Goal: Transaction & Acquisition: Purchase product/service

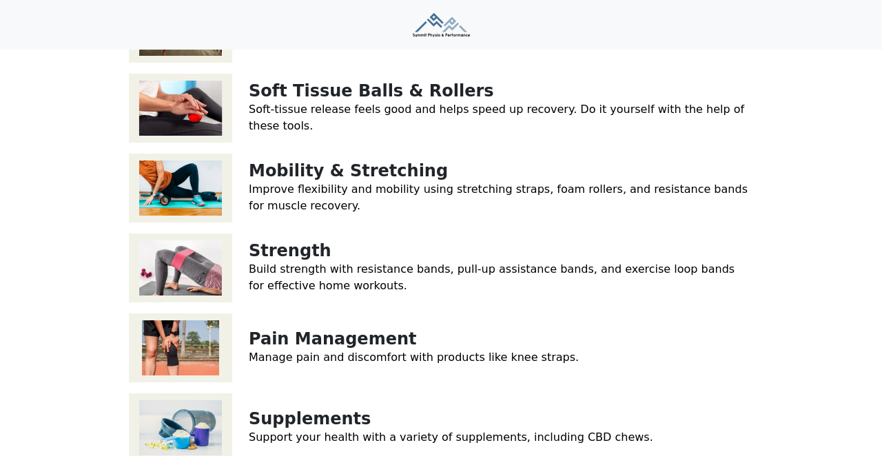
scroll to position [326, 0]
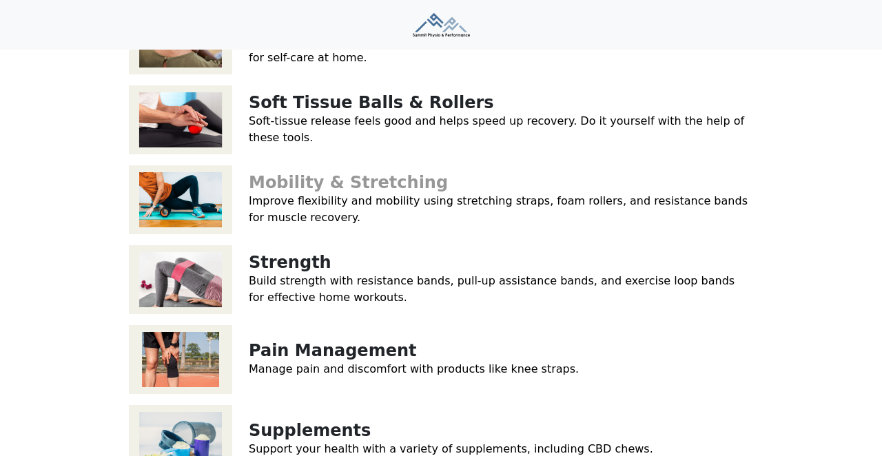
click at [346, 173] on link "Mobility & Stretching" at bounding box center [348, 182] width 199 height 19
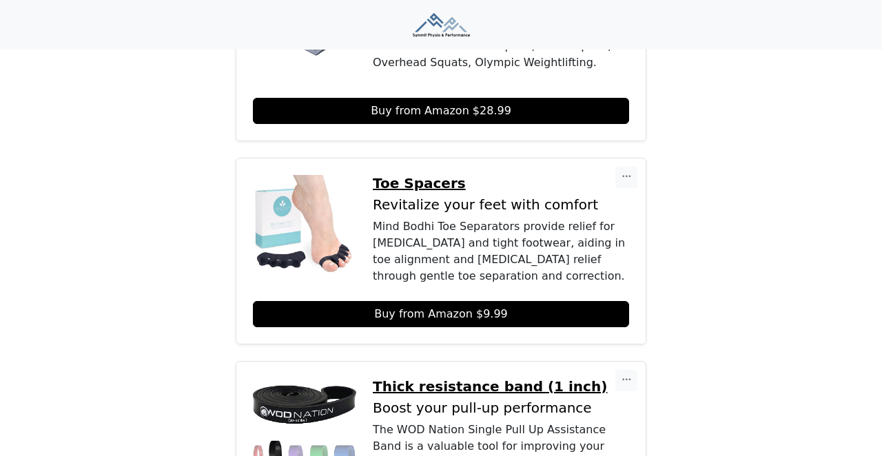
scroll to position [1104, 0]
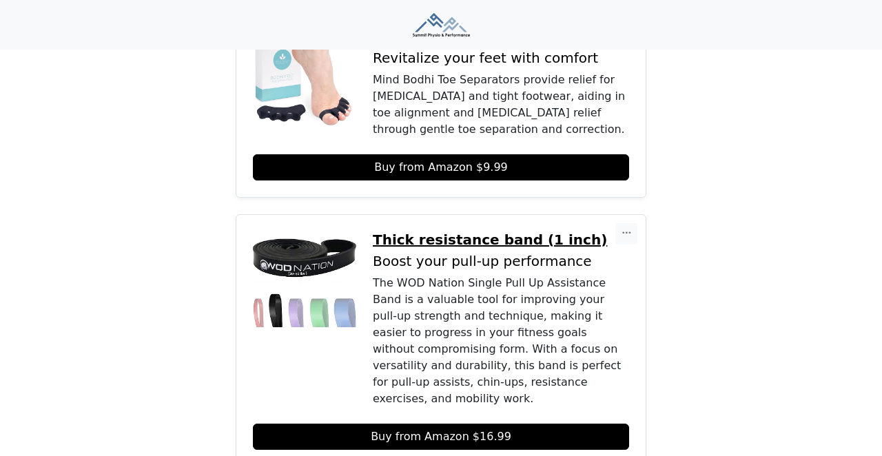
click at [481, 253] on p "Boost your pull-up performance" at bounding box center [501, 261] width 256 height 16
click at [485, 231] on p "Thick resistance band (1 inch)" at bounding box center [501, 239] width 256 height 17
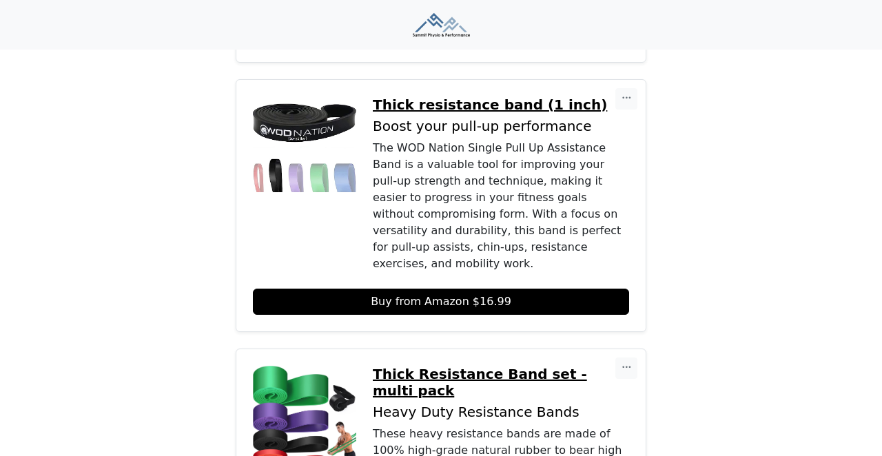
scroll to position [1326, 0]
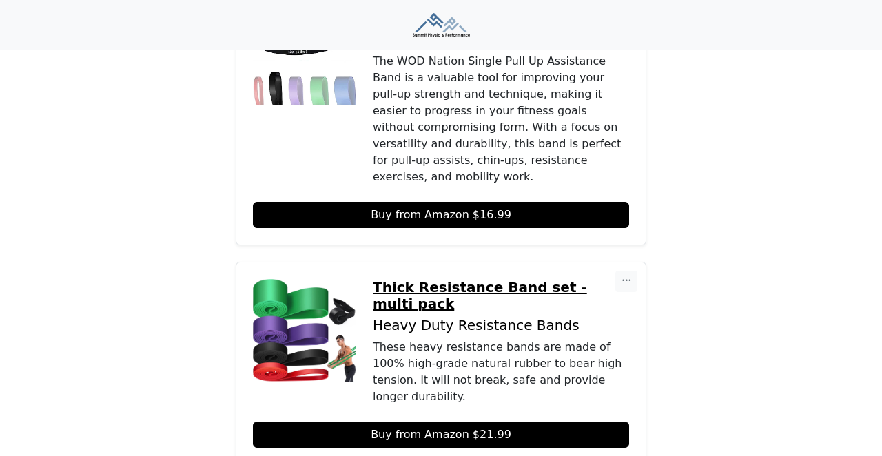
click at [513, 279] on p "Thick Resistance Band set - multi pack" at bounding box center [501, 295] width 256 height 33
